Goal: Information Seeking & Learning: Check status

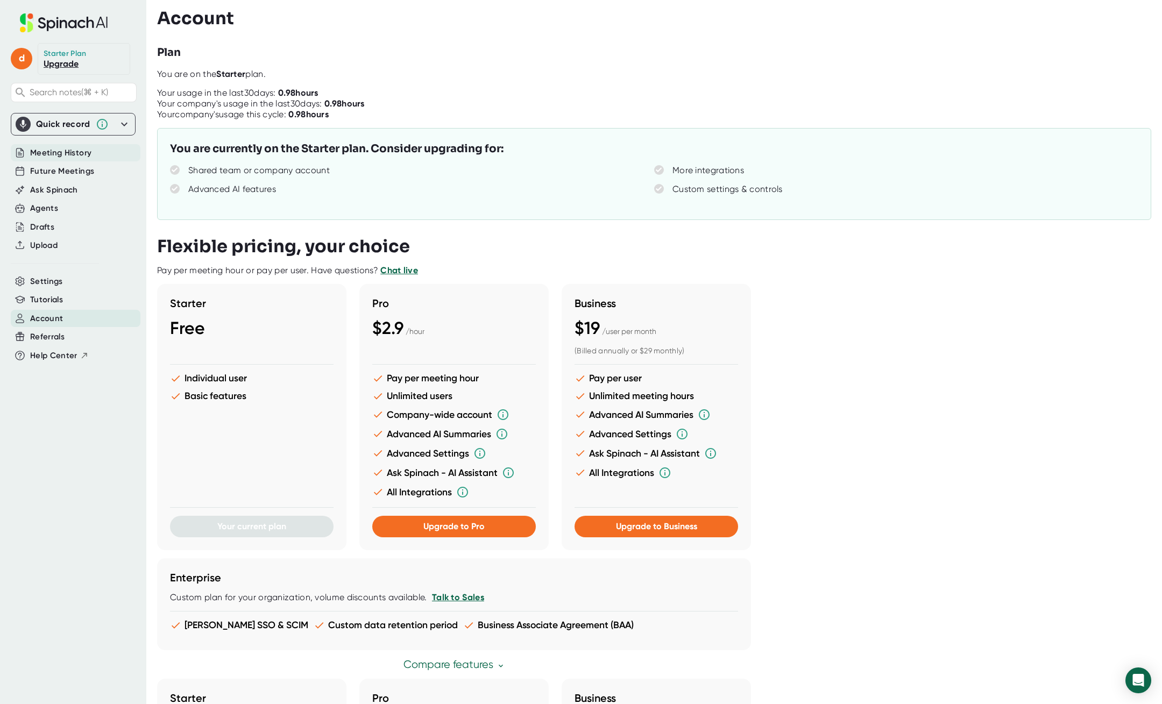
click at [49, 150] on span "Meeting History" at bounding box center [60, 153] width 61 height 12
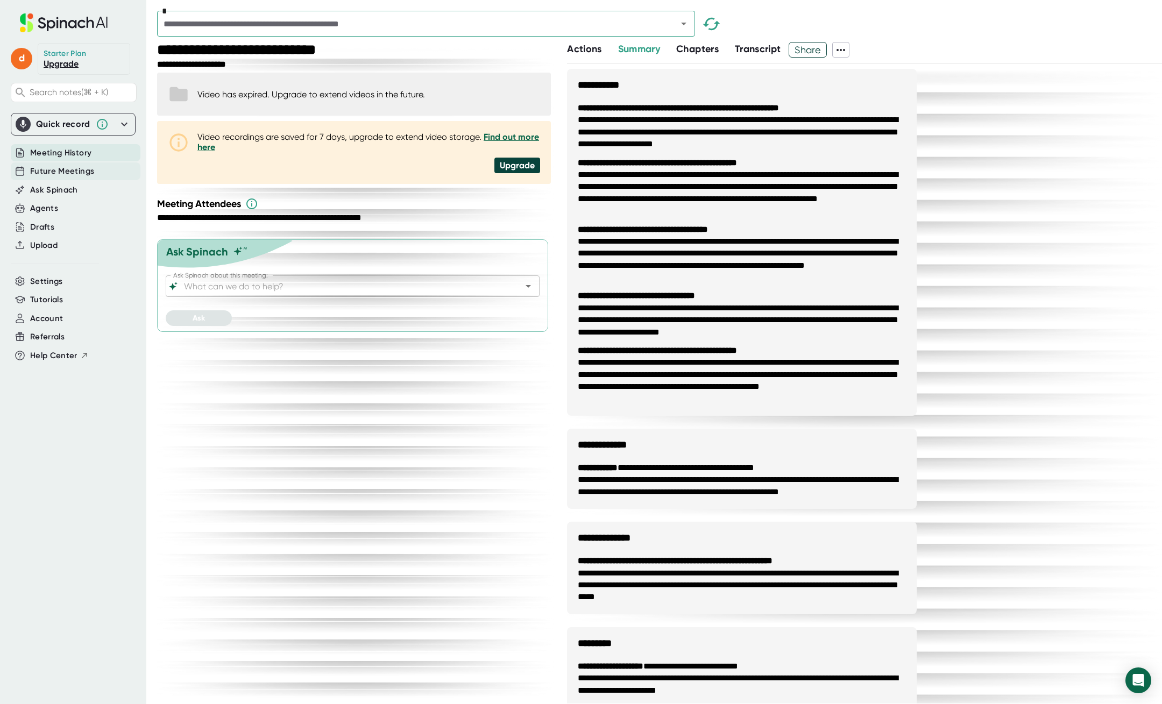
click at [95, 170] on div "Future Meetings" at bounding box center [76, 172] width 130 height 18
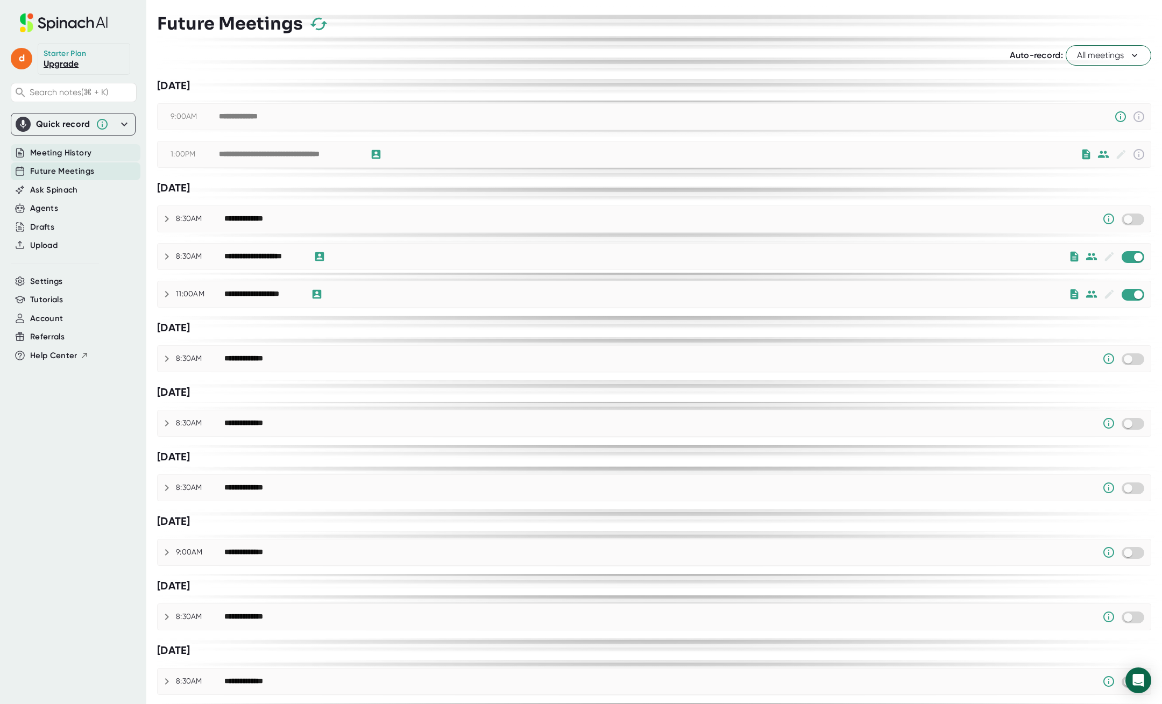
click at [86, 155] on span "Meeting History" at bounding box center [60, 153] width 61 height 12
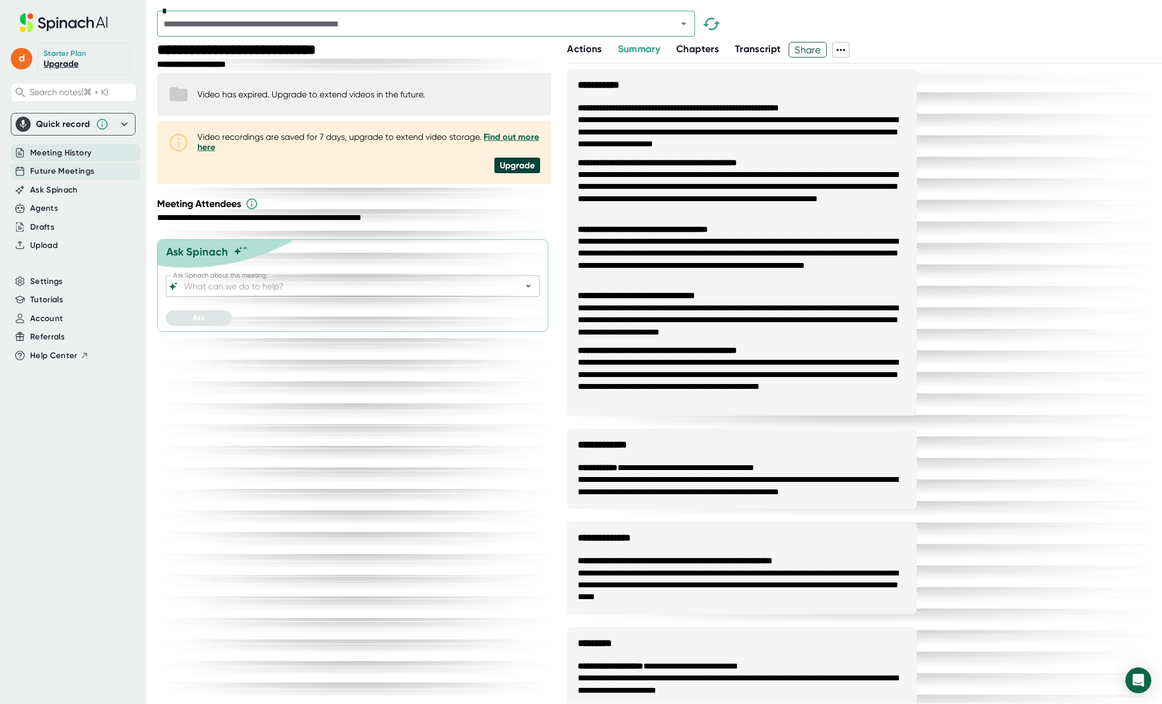
click at [80, 174] on span "Future Meetings" at bounding box center [62, 171] width 64 height 12
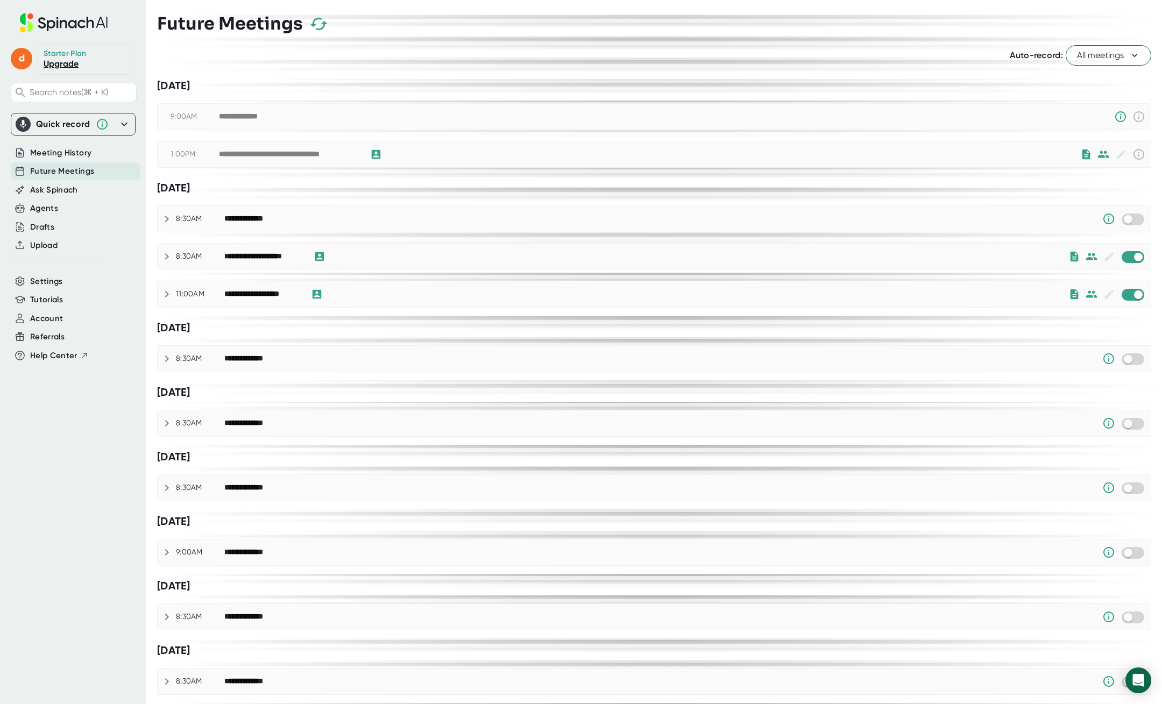
click at [47, 23] on icon at bounding box center [51, 25] width 9 height 11
